Goal: Information Seeking & Learning: Learn about a topic

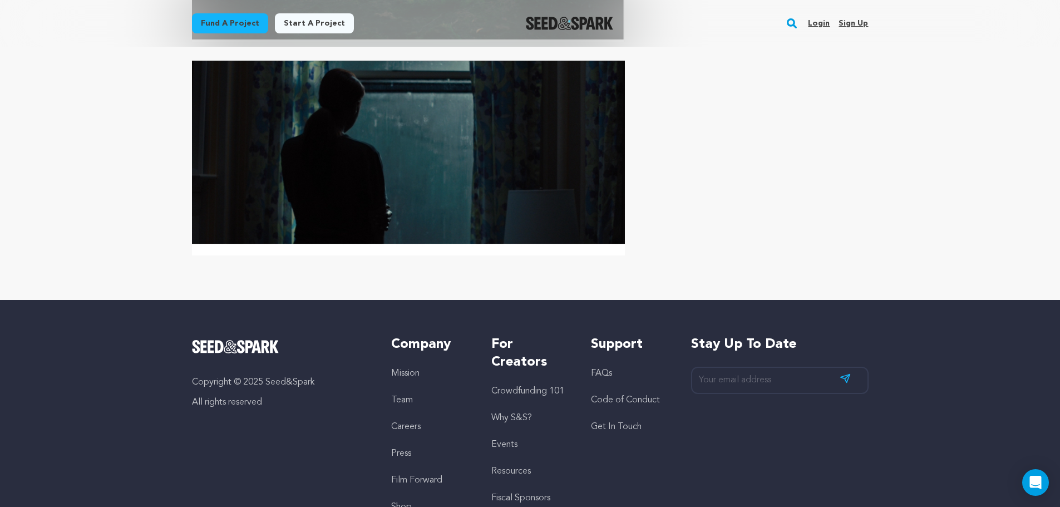
scroll to position [5243, 0]
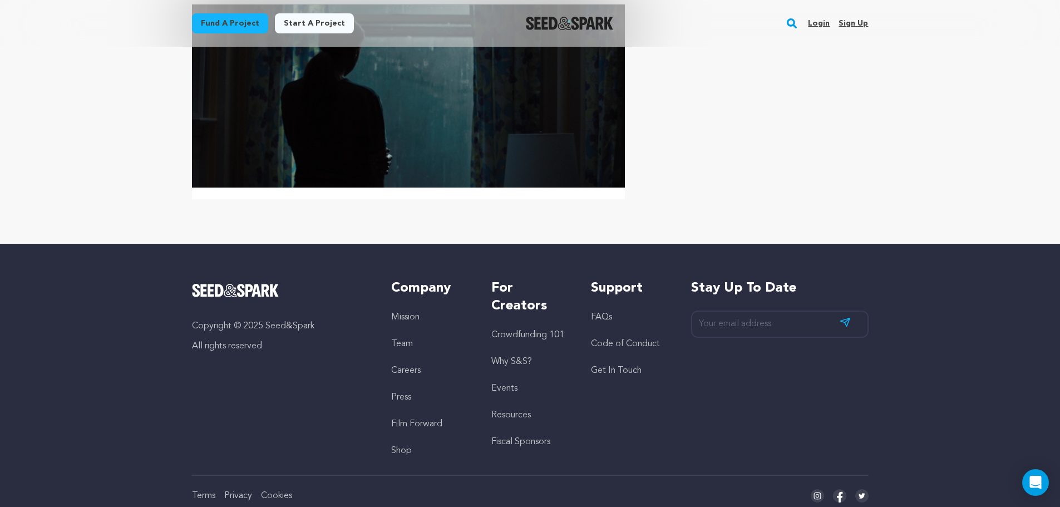
click at [403, 339] on link "Team" at bounding box center [402, 343] width 22 height 9
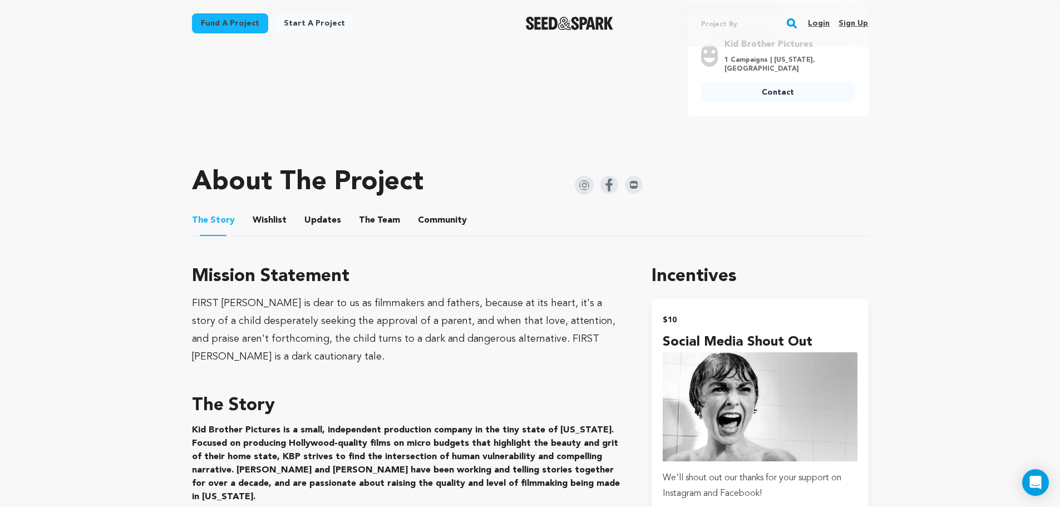
scroll to position [447, 0]
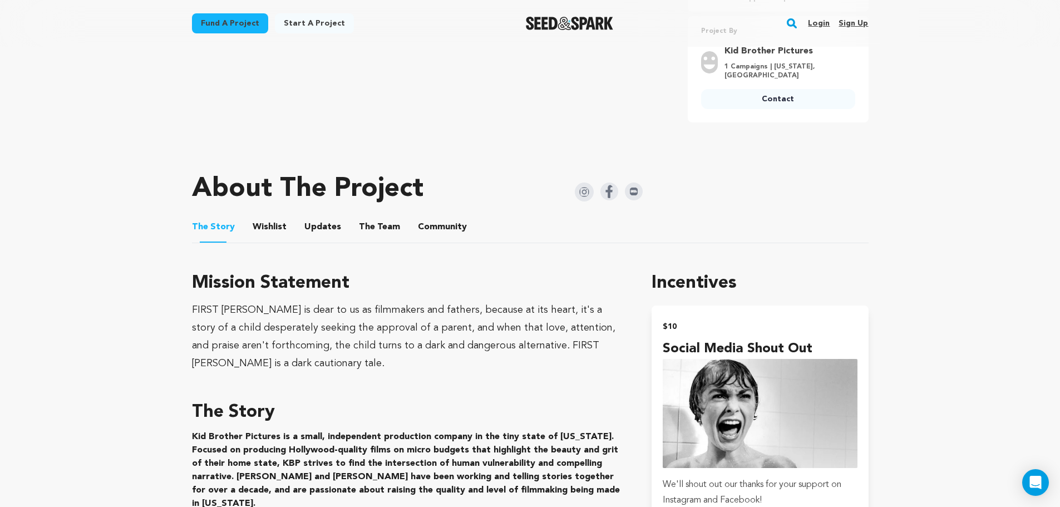
click at [382, 223] on button "The Team" at bounding box center [379, 229] width 27 height 27
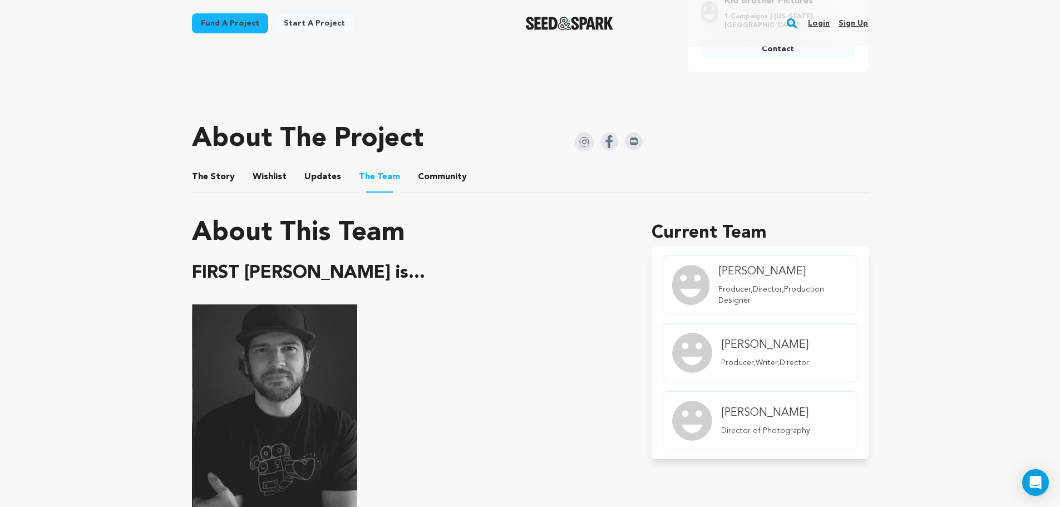
scroll to position [495, 0]
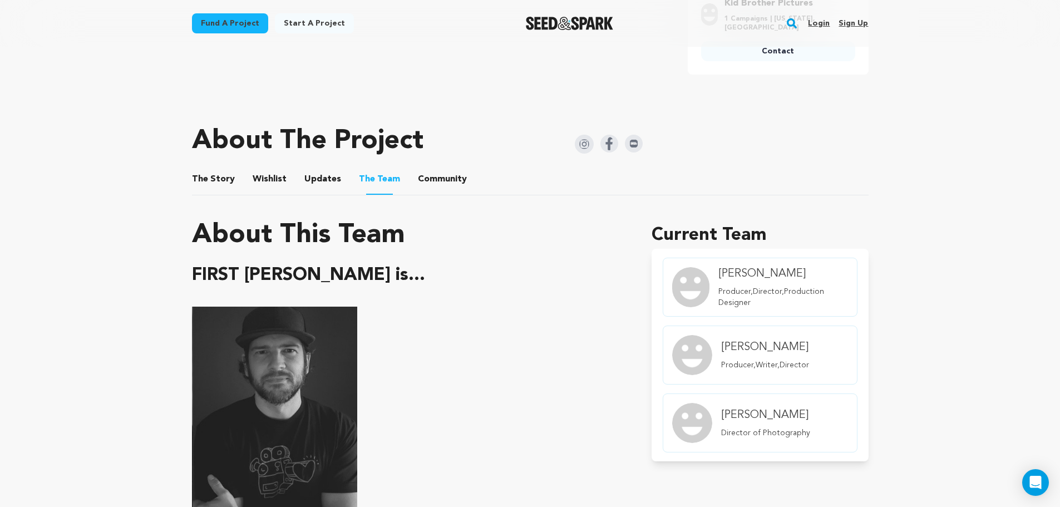
click at [442, 176] on button "Community" at bounding box center [442, 181] width 27 height 27
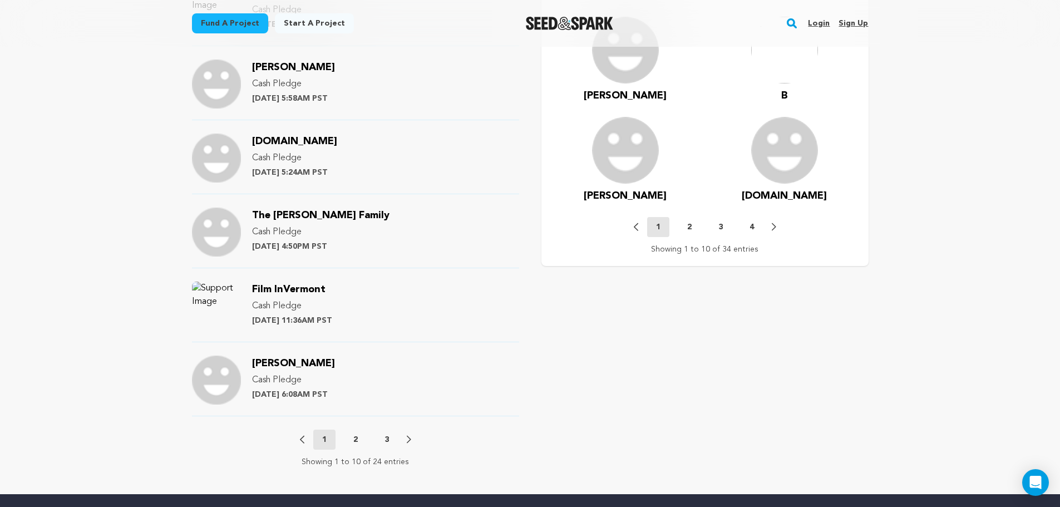
scroll to position [1069, 0]
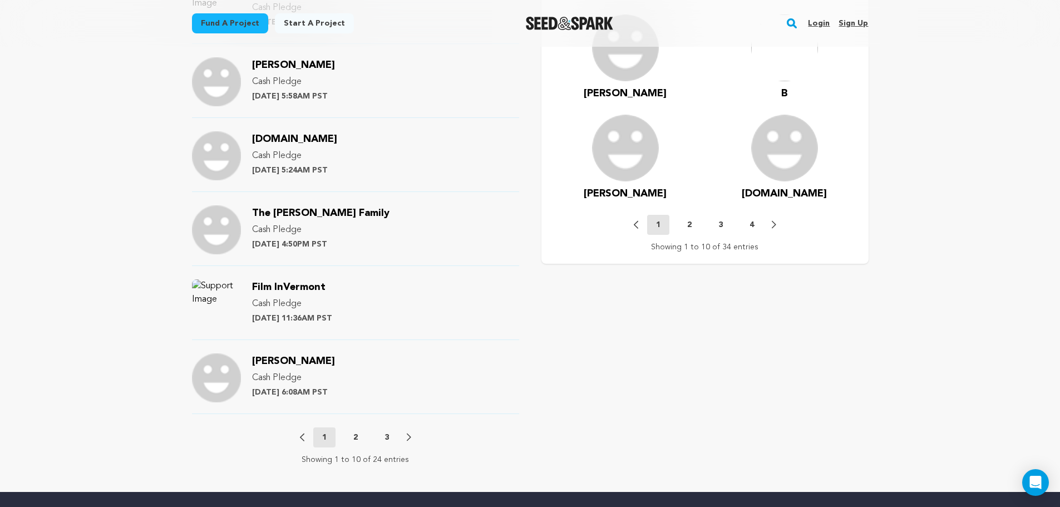
click at [354, 431] on div "Previous 1 2 3 Next" at bounding box center [355, 437] width 111 height 20
click at [358, 438] on button "2" at bounding box center [355, 437] width 22 height 11
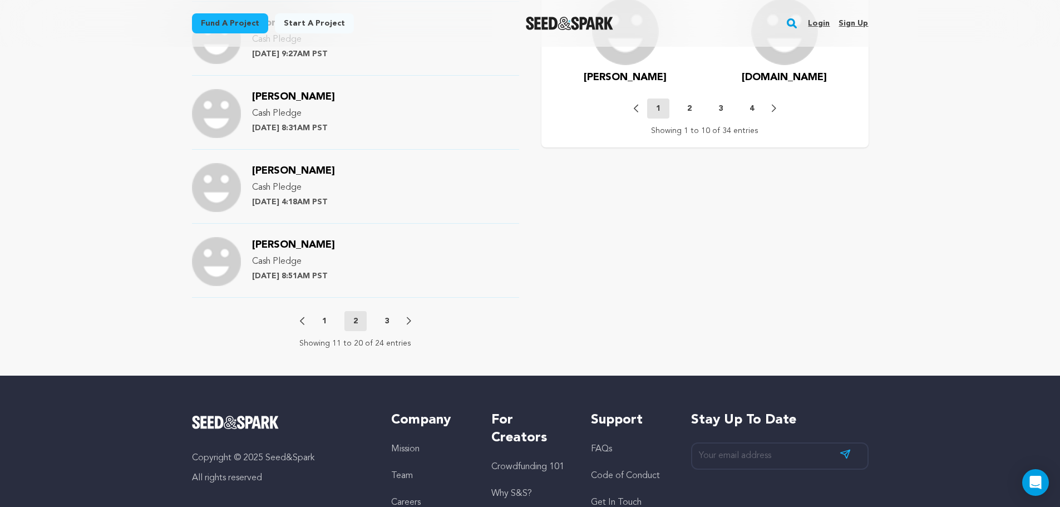
scroll to position [1209, 0]
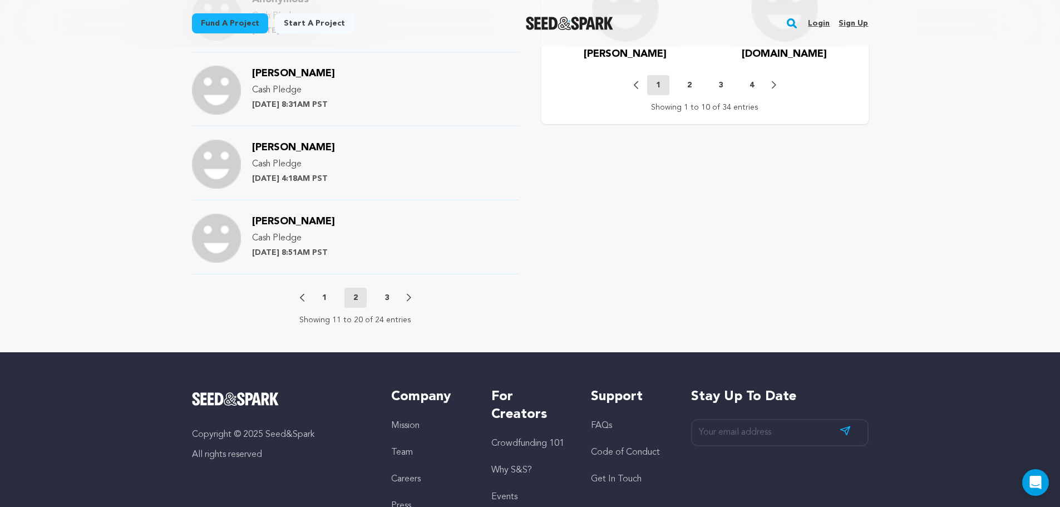
click at [384, 298] on p "3" at bounding box center [386, 297] width 4 height 11
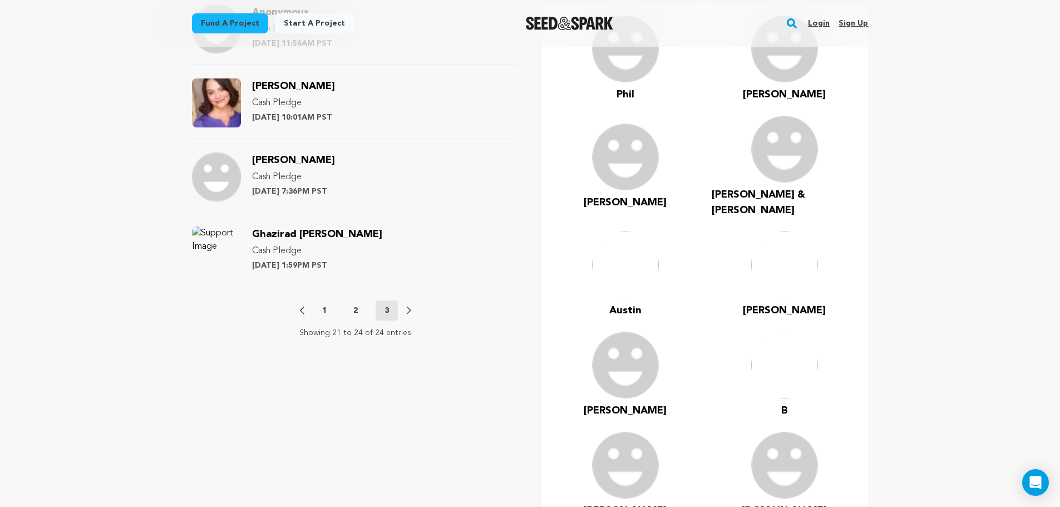
scroll to position [756, 0]
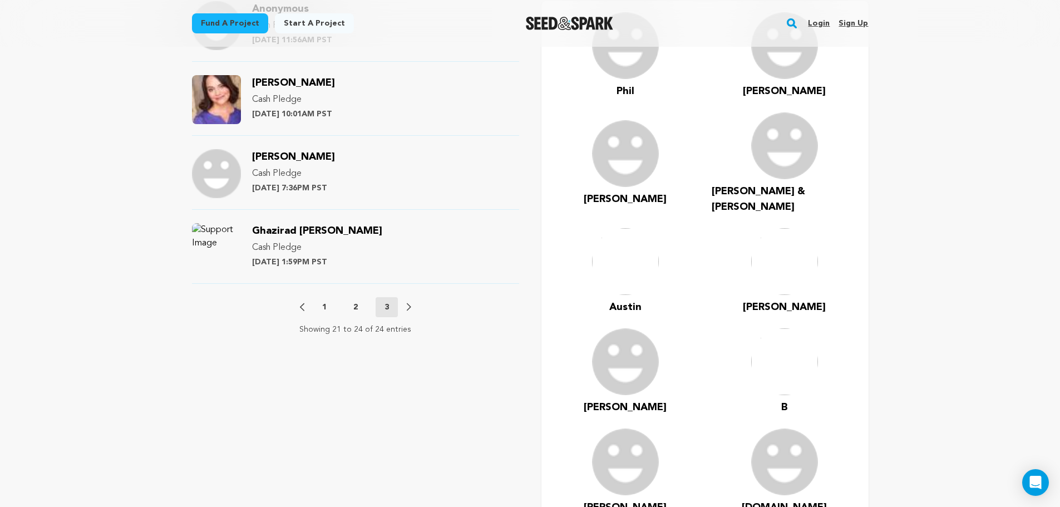
click at [358, 305] on button "2" at bounding box center [355, 307] width 22 height 11
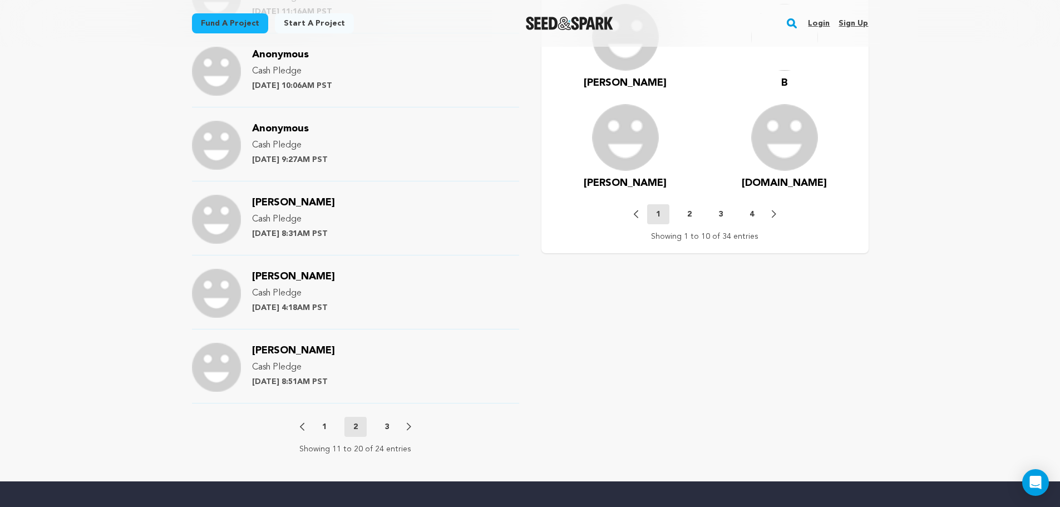
scroll to position [1161, 0]
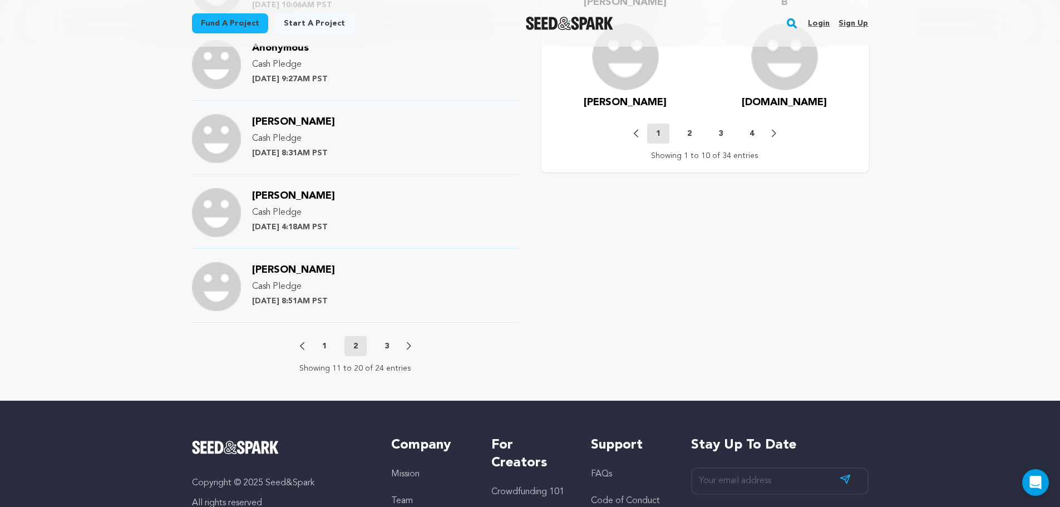
click at [320, 344] on button "1" at bounding box center [324, 346] width 22 height 11
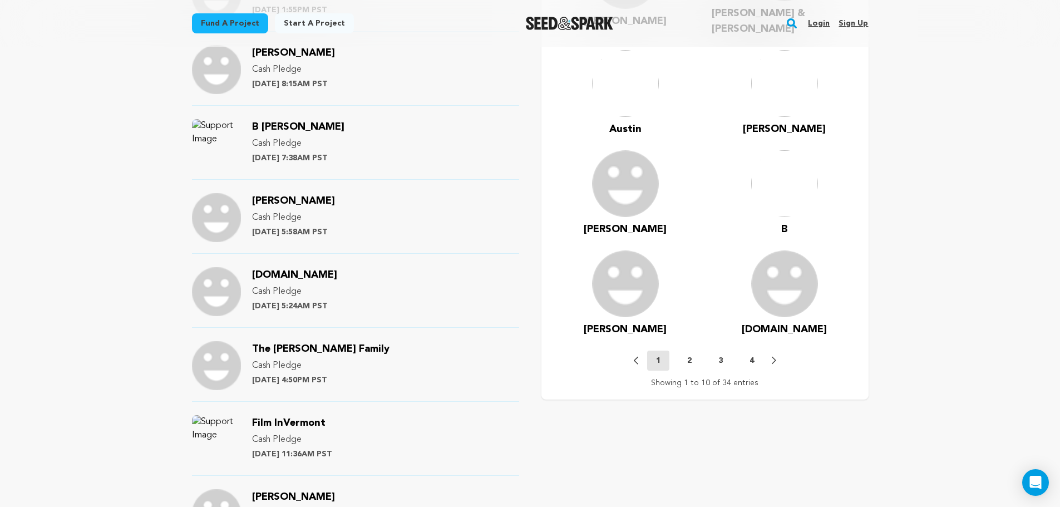
scroll to position [938, 0]
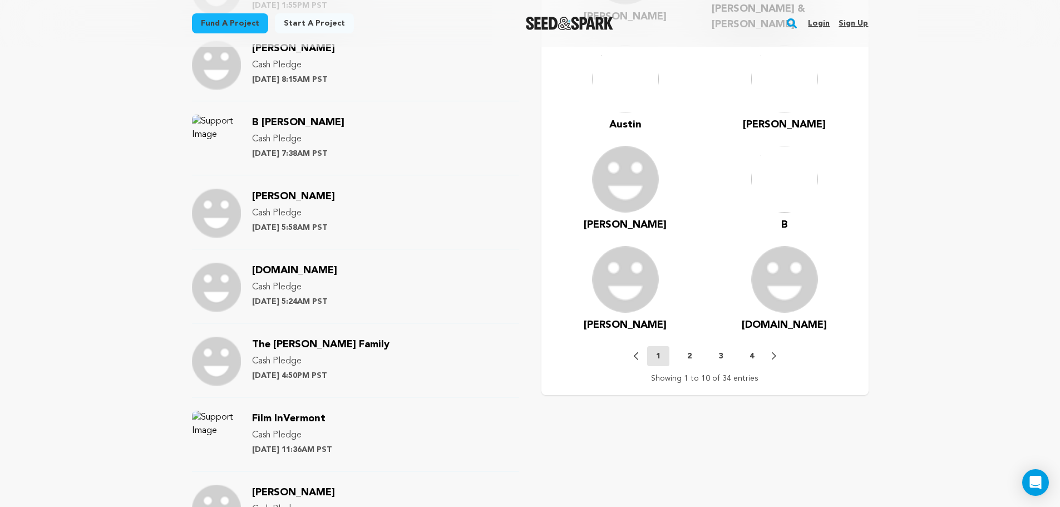
click at [689, 351] on p "2" at bounding box center [689, 356] width 4 height 11
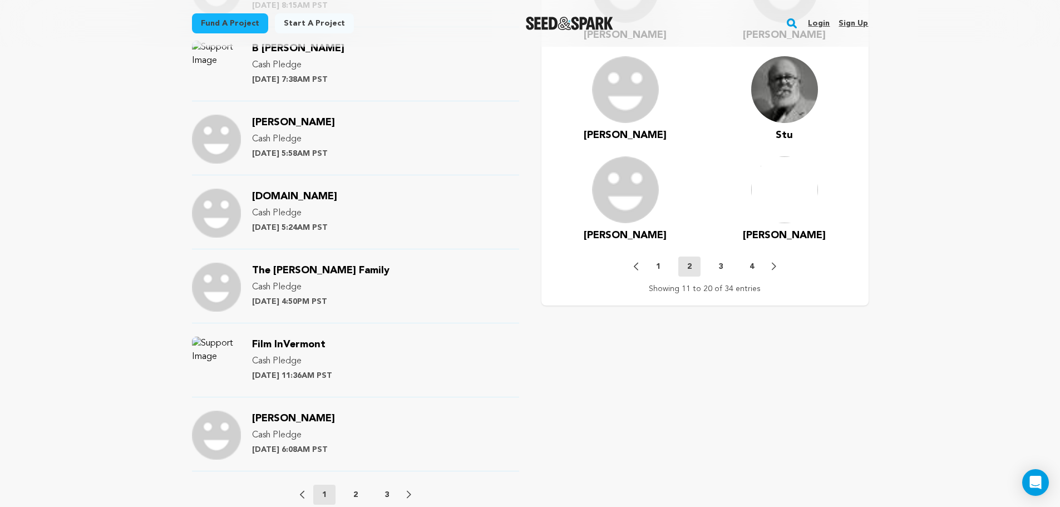
scroll to position [1053, 0]
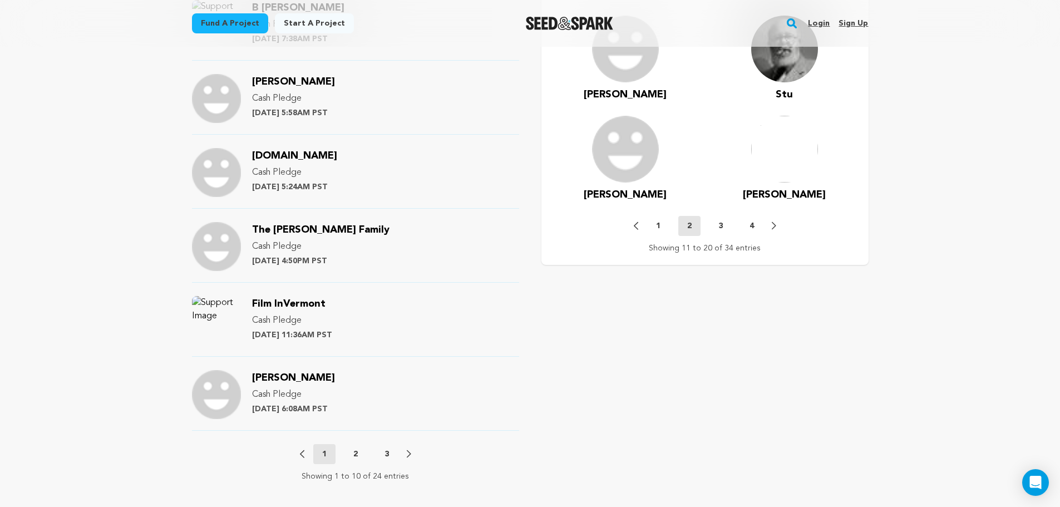
click at [724, 225] on button "3" at bounding box center [720, 225] width 22 height 11
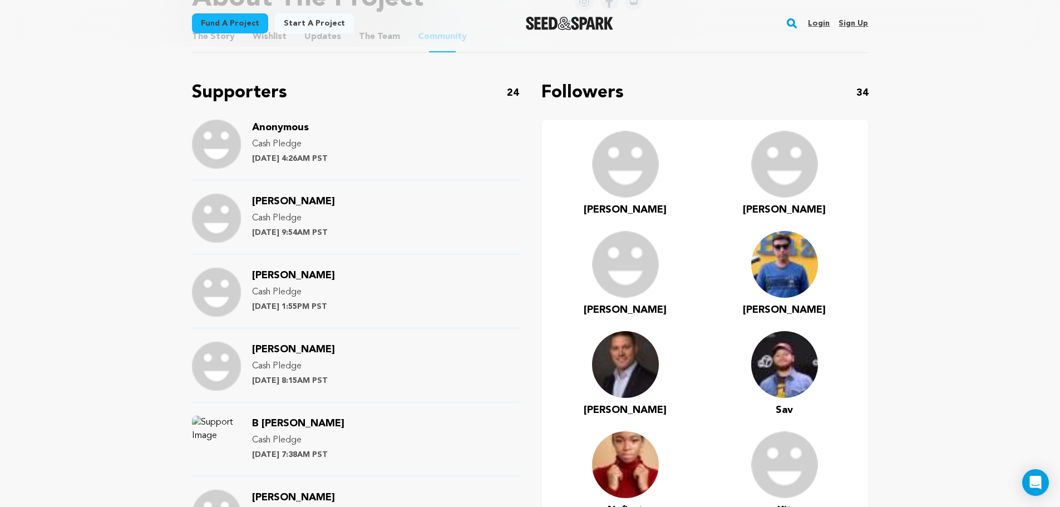
scroll to position [115, 0]
